Goal: Information Seeking & Learning: Learn about a topic

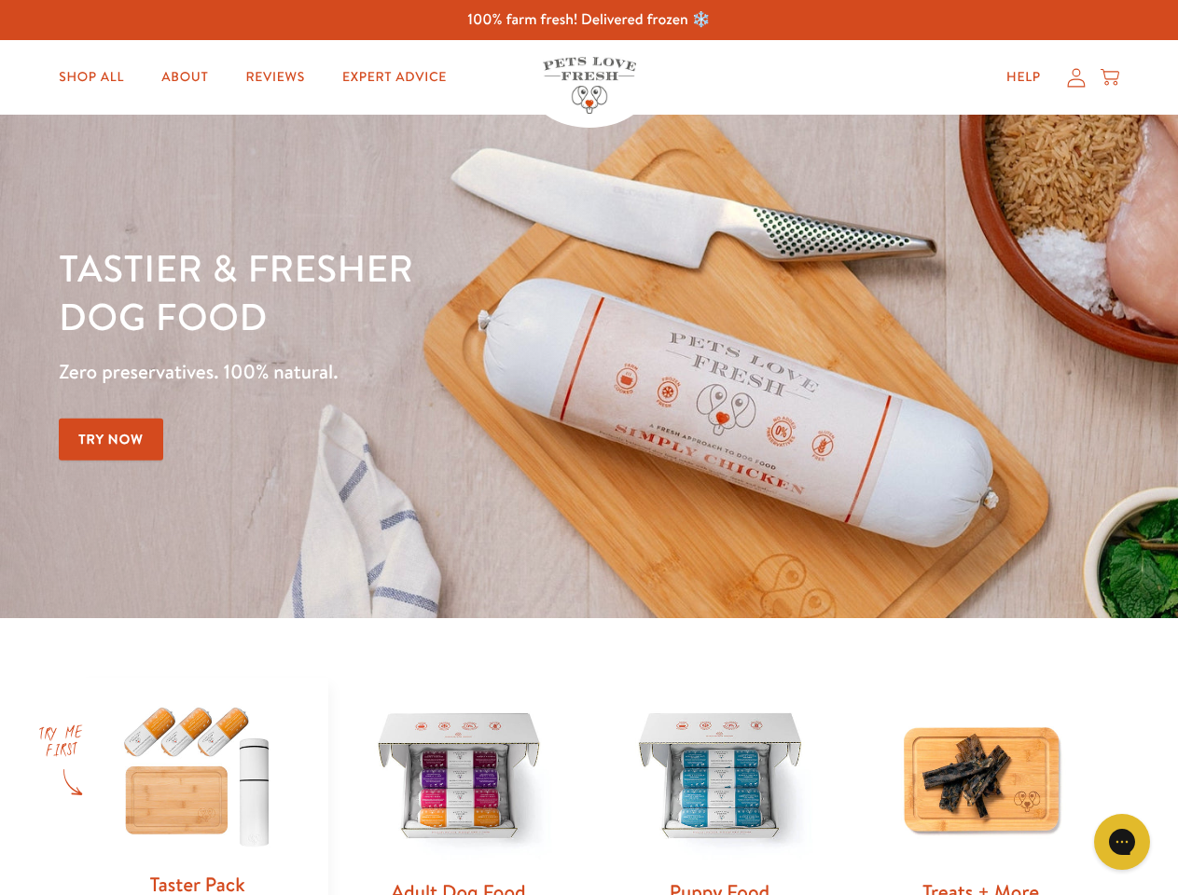
click at [588, 448] on div "Tastier & fresher dog food Zero preservatives. 100% natural. Try Now" at bounding box center [412, 366] width 707 height 246
click at [1122, 842] on icon "Open gorgias live chat" at bounding box center [1121, 842] width 18 height 18
